Goal: Task Accomplishment & Management: Manage account settings

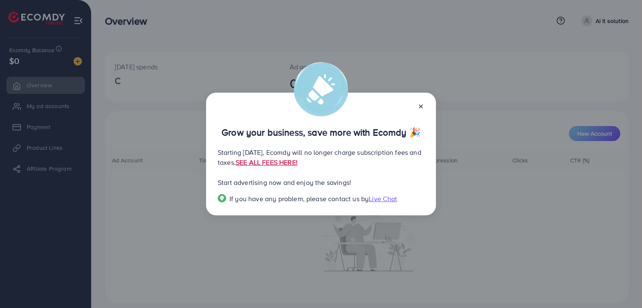
click at [420, 105] on icon at bounding box center [420, 106] width 7 height 7
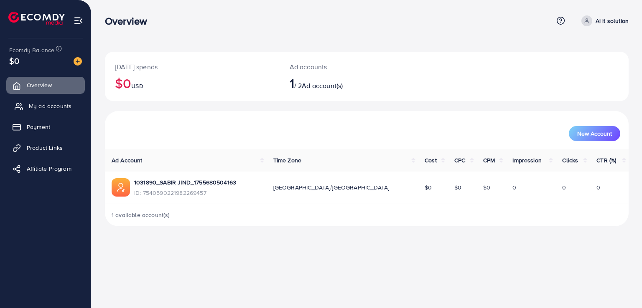
click at [61, 102] on span "My ad accounts" at bounding box center [50, 106] width 43 height 8
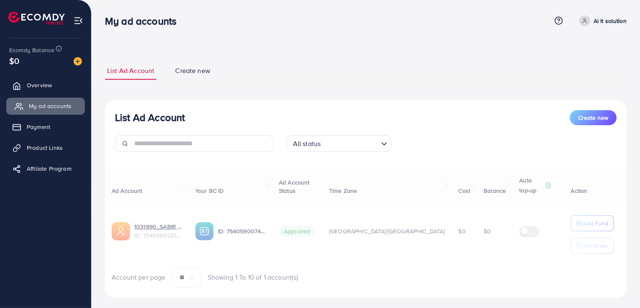
click at [62, 107] on span "My ad accounts" at bounding box center [50, 106] width 43 height 8
